Goal: Task Accomplishment & Management: Use online tool/utility

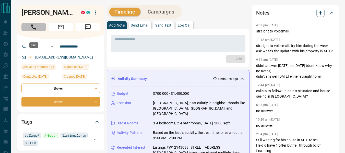
click at [30, 31] on button "Call" at bounding box center [33, 27] width 25 height 8
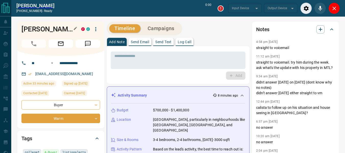
type input "*******"
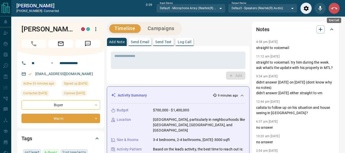
click at [334, 8] on icon "End Call" at bounding box center [334, 8] width 6 height 6
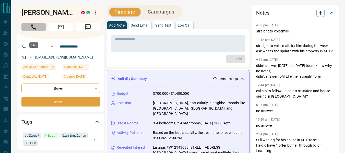
click at [38, 31] on button "Call" at bounding box center [33, 27] width 25 height 8
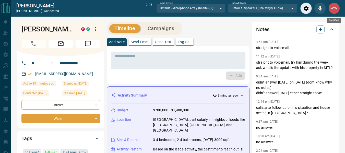
click at [333, 10] on icon "End Call" at bounding box center [334, 8] width 6 height 6
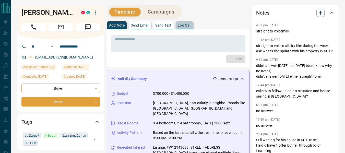
click at [188, 24] on p "Log Call" at bounding box center [185, 26] width 14 height 4
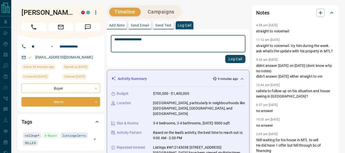
type textarea "**********"
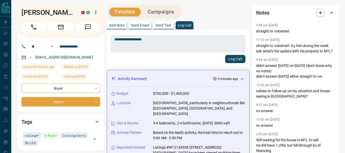
click at [223, 58] on div "Log Call" at bounding box center [178, 59] width 135 height 8
click at [242, 59] on button "Log Call" at bounding box center [235, 59] width 20 height 8
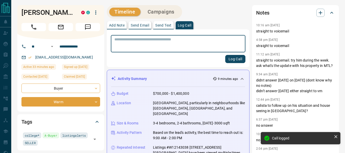
scroll to position [120, 0]
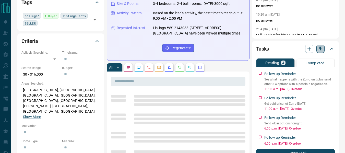
click at [322, 47] on icon "button" at bounding box center [320, 48] width 5 height 5
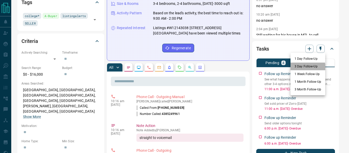
click at [300, 68] on li "3 Day Follow-Up" at bounding box center [308, 67] width 35 height 8
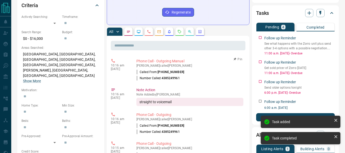
scroll to position [0, 0]
